Goal: Task Accomplishment & Management: Manage account settings

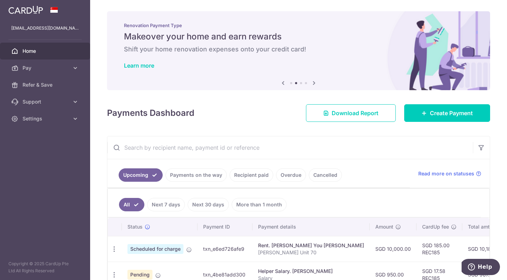
scroll to position [133, 0]
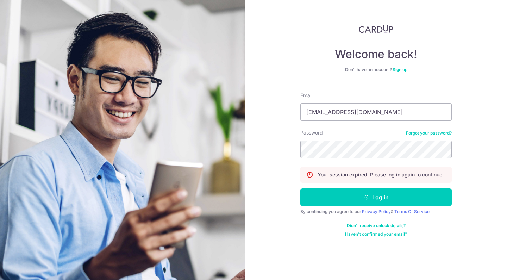
type input "[EMAIL_ADDRESS][DOMAIN_NAME]"
click at [376, 197] on button "Log in" at bounding box center [375, 197] width 151 height 18
